Goal: Information Seeking & Learning: Learn about a topic

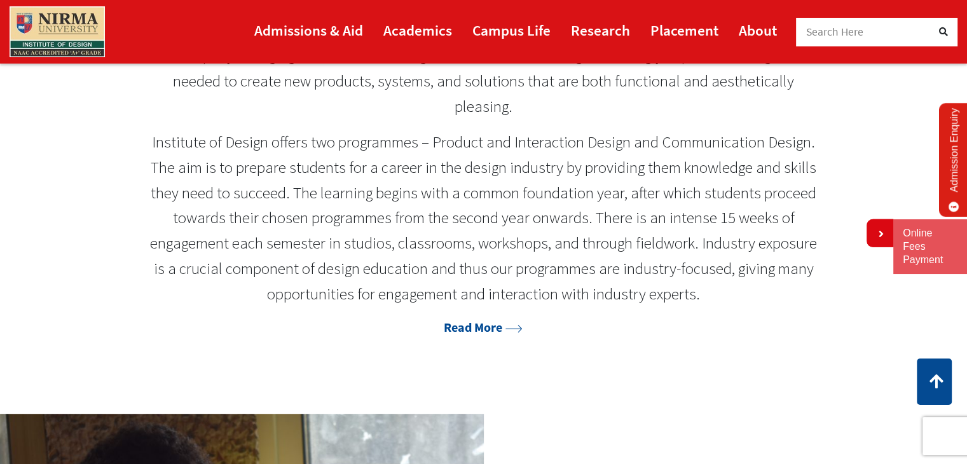
scroll to position [656, 0]
click at [467, 325] on link "Read More" at bounding box center [483, 327] width 79 height 16
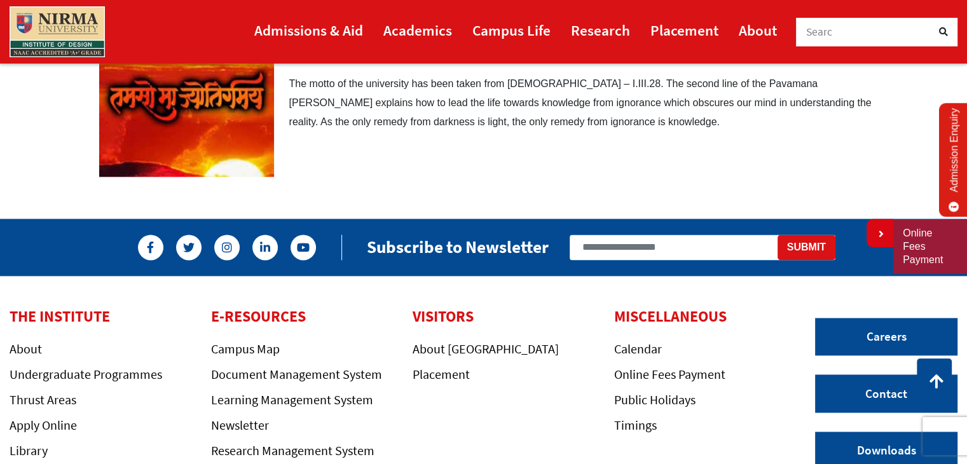
scroll to position [1695, 0]
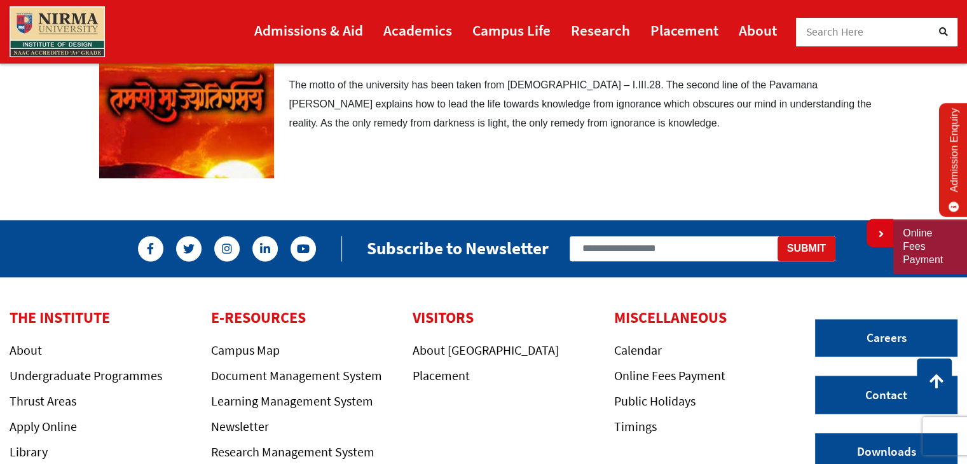
click at [62, 23] on img at bounding box center [57, 31] width 95 height 51
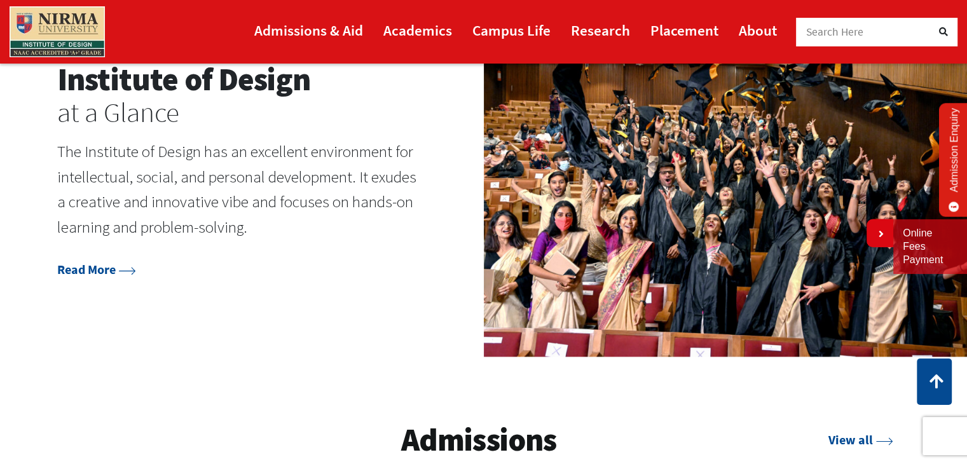
scroll to position [1522, 0]
click at [582, 267] on img at bounding box center [726, 169] width 484 height 372
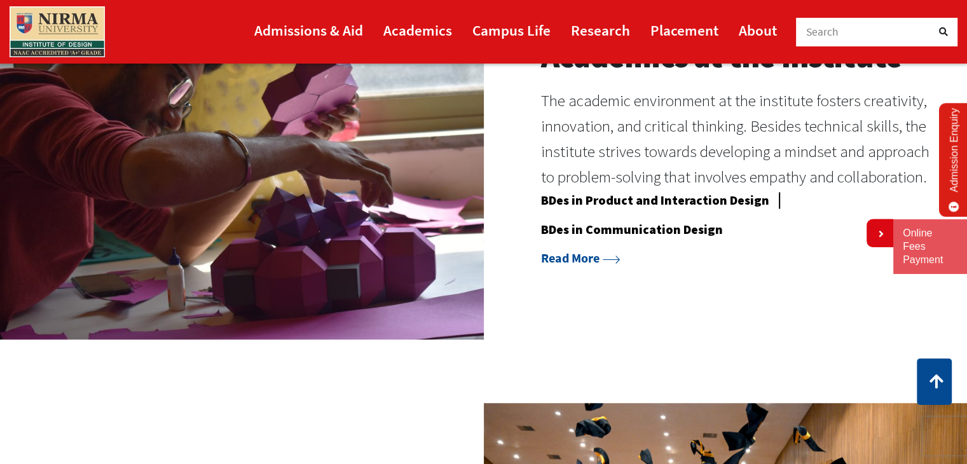
scroll to position [1102, 0]
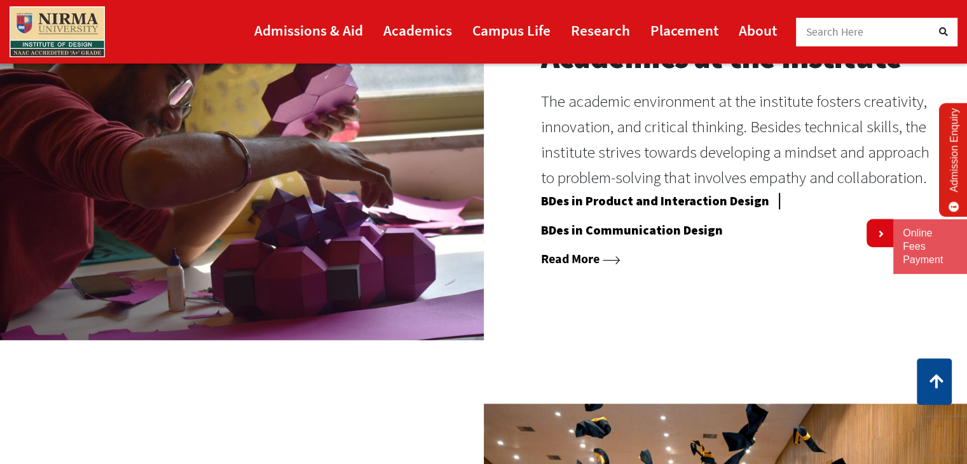
click at [571, 263] on link "Read More" at bounding box center [580, 258] width 79 height 16
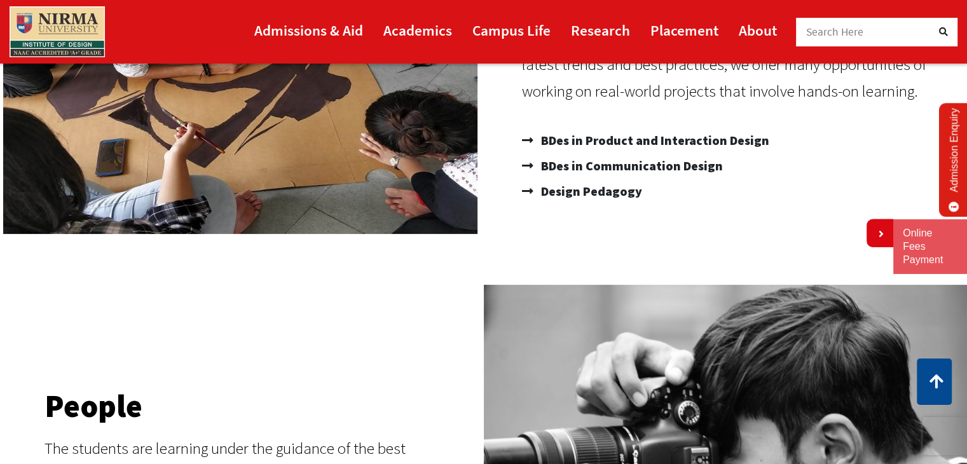
scroll to position [289, 0]
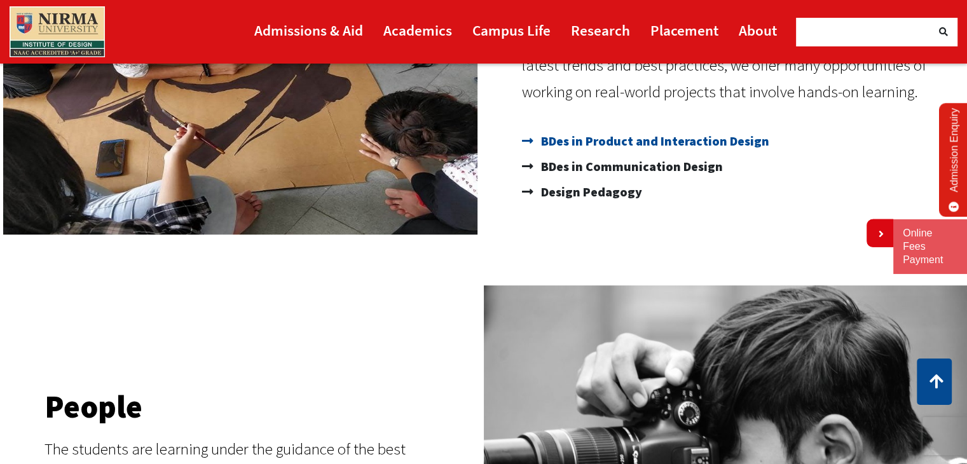
click at [564, 140] on span "BDes in Product and Interaction Design" at bounding box center [653, 140] width 231 height 25
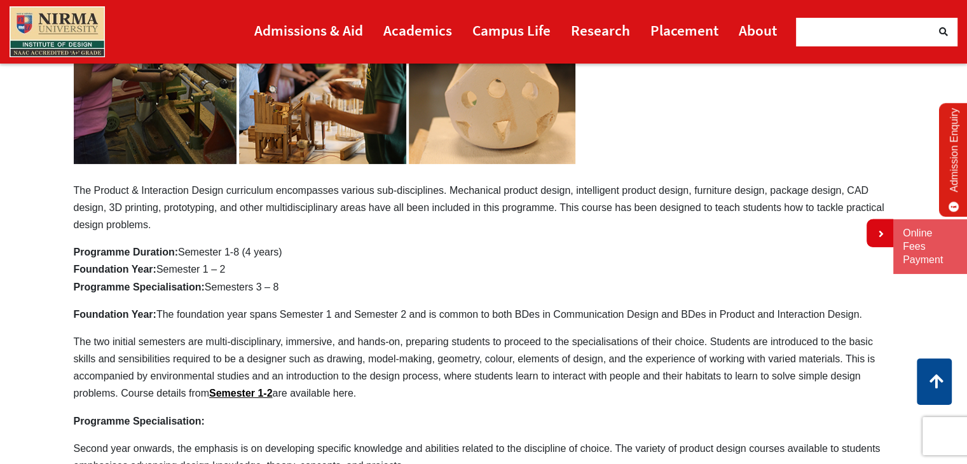
scroll to position [151, 0]
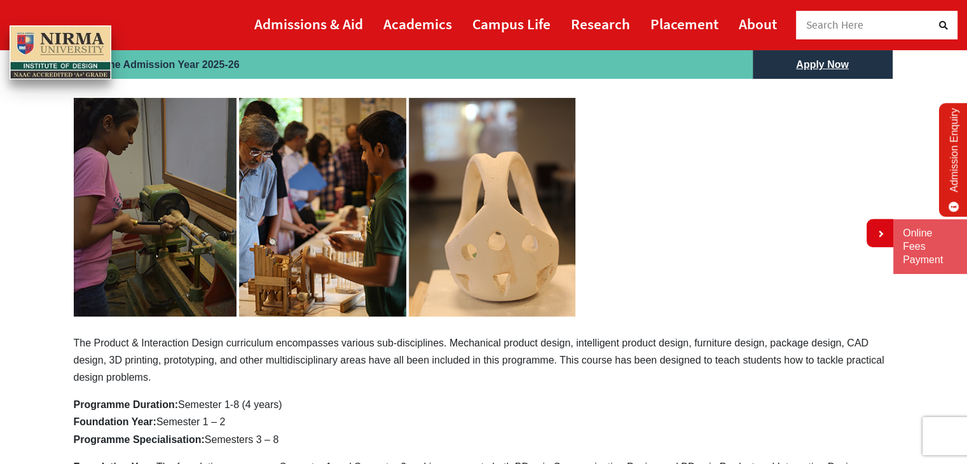
click at [133, 219] on img at bounding box center [324, 207] width 501 height 219
click at [269, 238] on img at bounding box center [324, 207] width 501 height 219
click at [493, 240] on img at bounding box center [324, 207] width 501 height 219
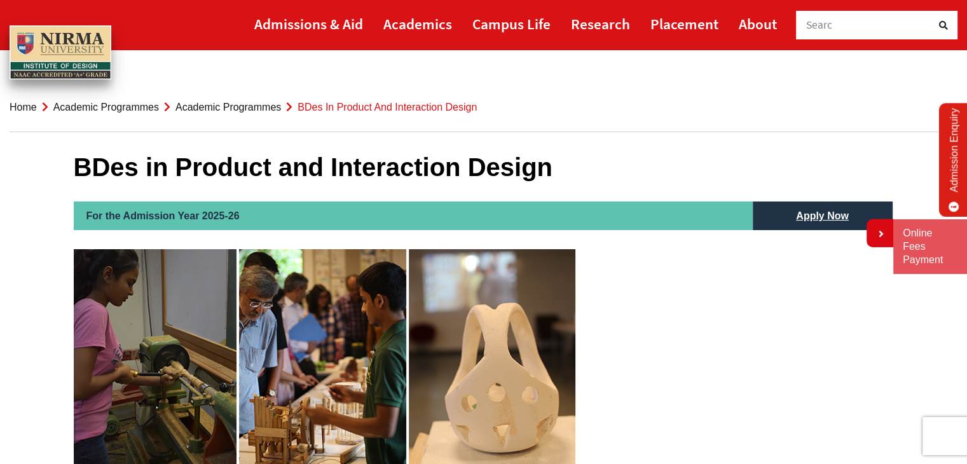
click at [74, 41] on img at bounding box center [61, 52] width 102 height 55
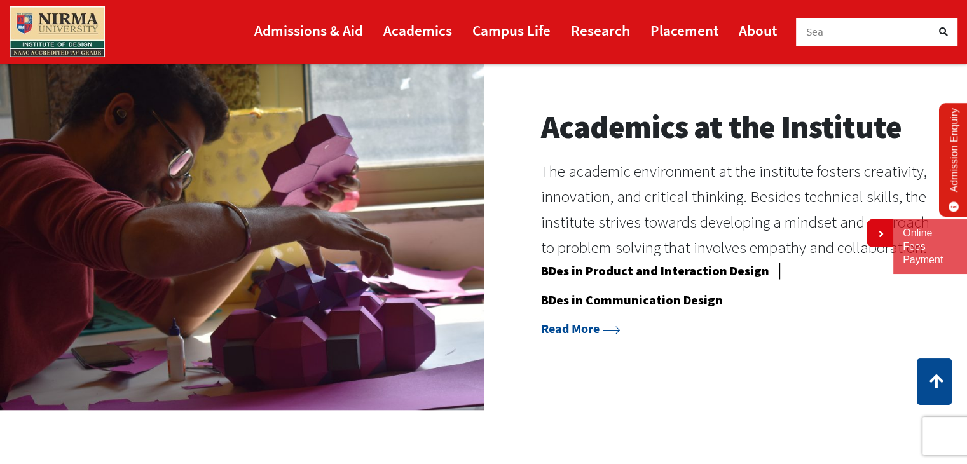
scroll to position [1032, 0]
click at [565, 306] on link "BDes in Communication Design" at bounding box center [632, 302] width 182 height 21
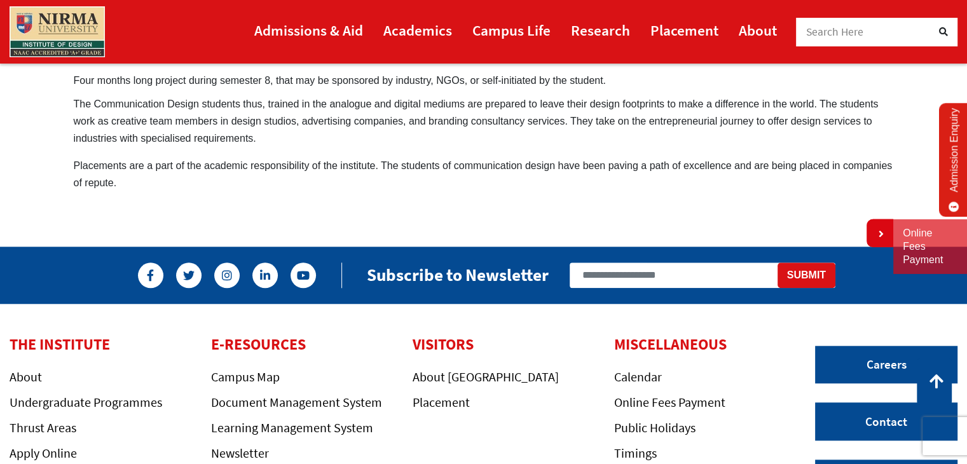
scroll to position [1063, 0]
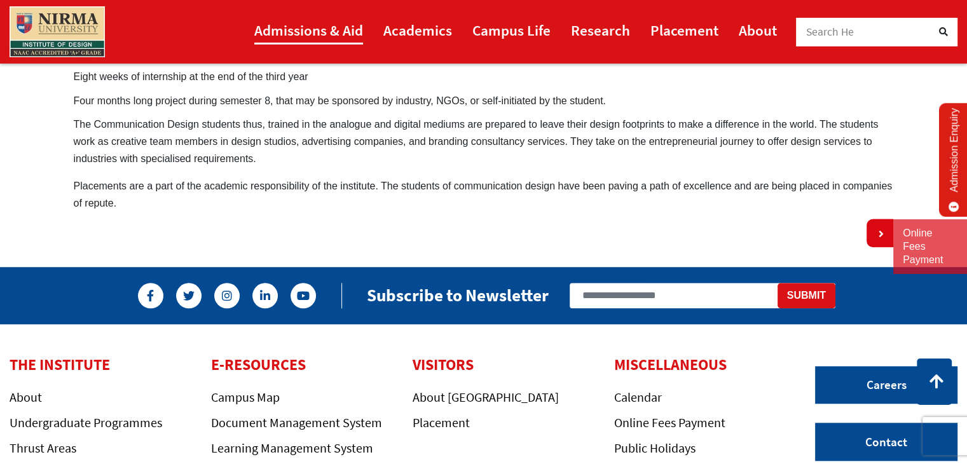
click at [295, 31] on link "Admissions & Aid" at bounding box center [308, 30] width 109 height 29
